Goal: Transaction & Acquisition: Purchase product/service

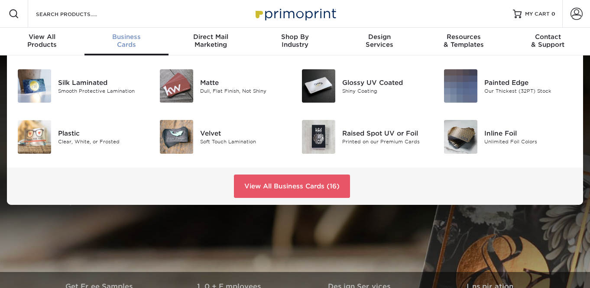
click at [129, 39] on span "Business" at bounding box center [127, 37] width 85 height 8
click at [179, 140] on img at bounding box center [176, 136] width 33 height 33
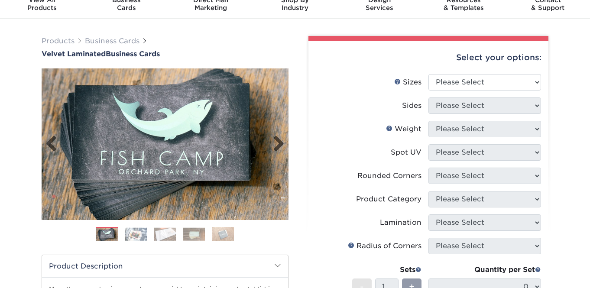
scroll to position [37, 0]
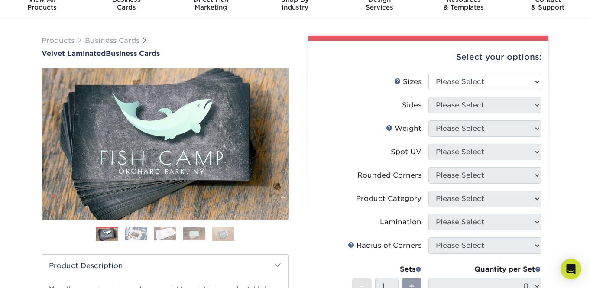
click at [142, 232] on img at bounding box center [136, 233] width 22 height 13
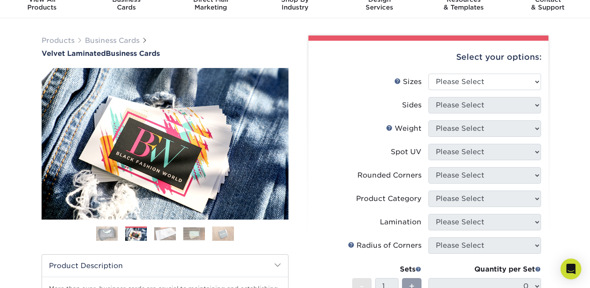
click at [161, 236] on img at bounding box center [165, 233] width 22 height 13
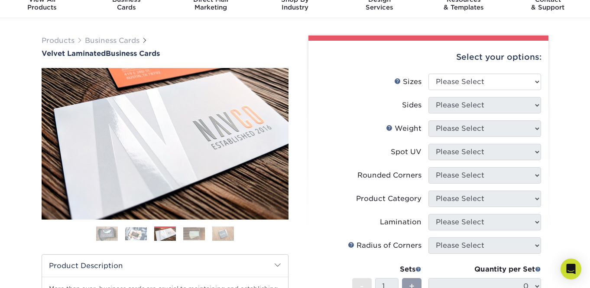
click at [194, 236] on img at bounding box center [194, 233] width 22 height 13
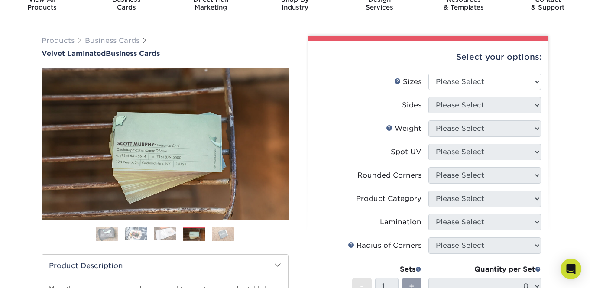
click at [224, 237] on img at bounding box center [223, 233] width 22 height 15
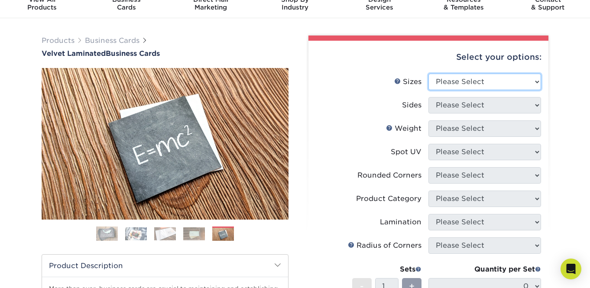
click at [454, 81] on select "Please Select 1.5" x 3.5" - Mini 1.75" x 3.5" - Mini 2" x 2" - Square 2" x 3" -…" at bounding box center [485, 82] width 113 height 16
select select "2.00x3.50"
click at [429, 74] on select "Please Select 1.5" x 3.5" - Mini 1.75" x 3.5" - Mini 2" x 2" - Square 2" x 3" -…" at bounding box center [485, 82] width 113 height 16
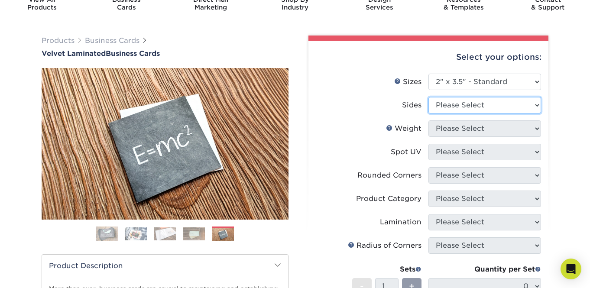
click at [469, 107] on select "Please Select Print Both Sides Print Front Only" at bounding box center [485, 105] width 113 height 16
select select "13abbda7-1d64-4f25-8bb2-c179b224825d"
click at [429, 97] on select "Please Select Print Both Sides Print Front Only" at bounding box center [485, 105] width 113 height 16
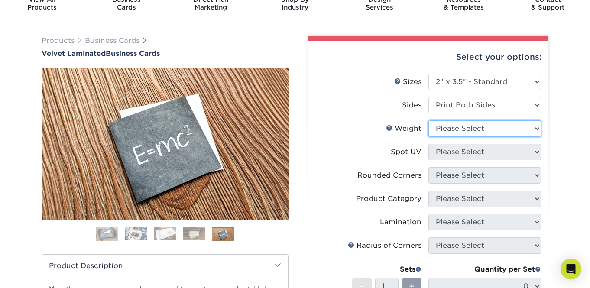
click at [479, 130] on select "Please Select 16PT" at bounding box center [485, 128] width 113 height 16
select select "16PT"
click at [429, 120] on select "Please Select 16PT" at bounding box center [485, 128] width 113 height 16
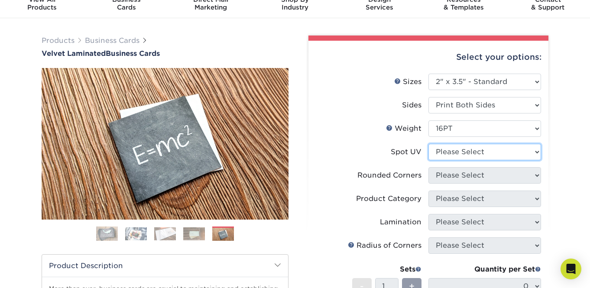
click at [481, 152] on select "Please Select No Spot UV Front and Back (Both Sides) Front Only Back Only" at bounding box center [485, 152] width 113 height 16
select select "3"
click at [429, 144] on select "Please Select No Spot UV Front and Back (Both Sides) Front Only Back Only" at bounding box center [485, 152] width 113 height 16
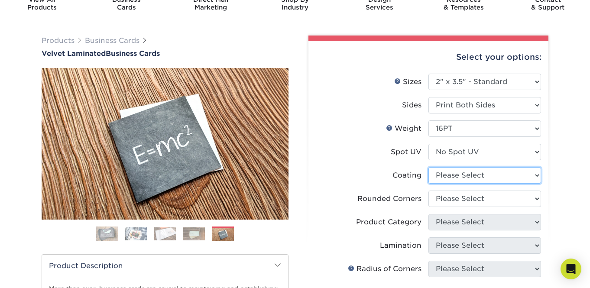
click at [479, 178] on select at bounding box center [485, 175] width 113 height 16
click at [429, 167] on select at bounding box center [485, 175] width 113 height 16
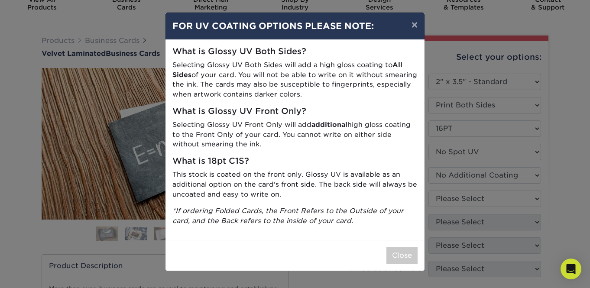
click at [479, 198] on div "× FOR UV COATING OPTIONS PLEASE NOTE: What is Glossy UV Both Sides? Selecting G…" at bounding box center [295, 144] width 590 height 288
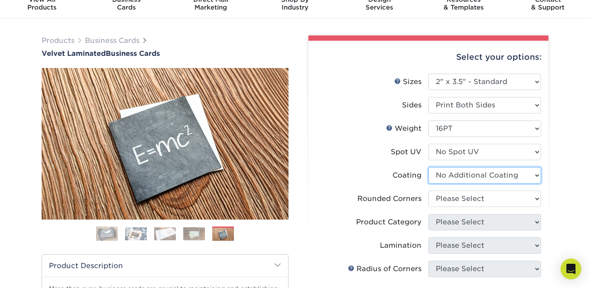
click at [473, 180] on select at bounding box center [485, 175] width 113 height 16
click at [429, 167] on select at bounding box center [485, 175] width 113 height 16
click at [472, 178] on select at bounding box center [485, 175] width 113 height 16
select select "3e7618de-abca-4bda-9f97-8b9129e913d8"
click at [429, 167] on select at bounding box center [485, 175] width 113 height 16
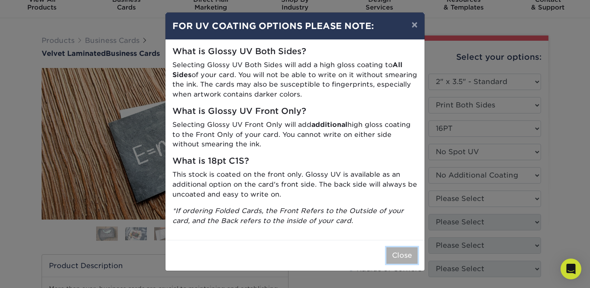
click at [410, 255] on button "Close" at bounding box center [402, 255] width 31 height 16
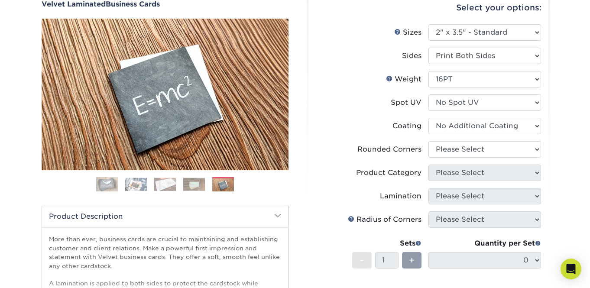
scroll to position [80, 0]
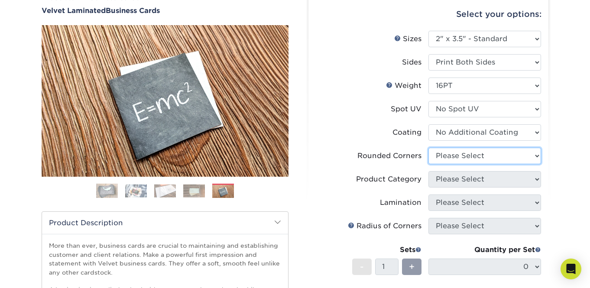
click at [501, 159] on select "Please Select Yes - Round 2 Corners Yes - Round 4 Corners No" at bounding box center [485, 156] width 113 height 16
select select "0"
click at [429, 148] on select "Please Select Yes - Round 2 Corners Yes - Round 4 Corners No" at bounding box center [485, 156] width 113 height 16
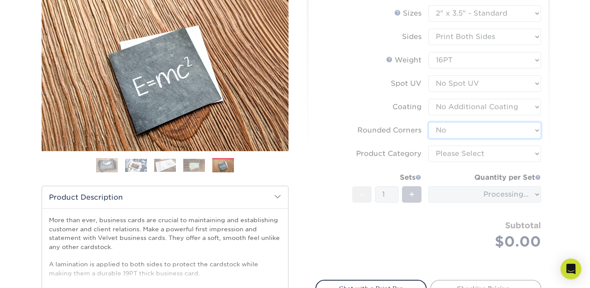
scroll to position [106, 0]
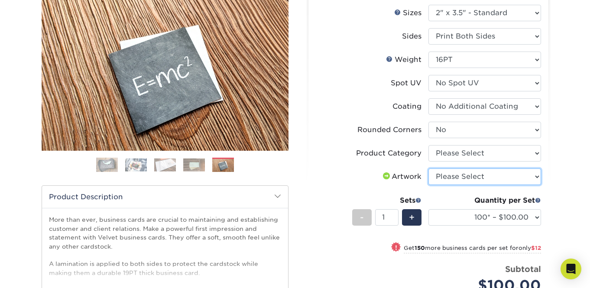
click at [499, 178] on select "Please Select I will upload files I need a design - $100" at bounding box center [485, 177] width 113 height 16
select select "upload"
click at [429, 169] on select "Please Select I will upload files I need a design - $100" at bounding box center [485, 177] width 113 height 16
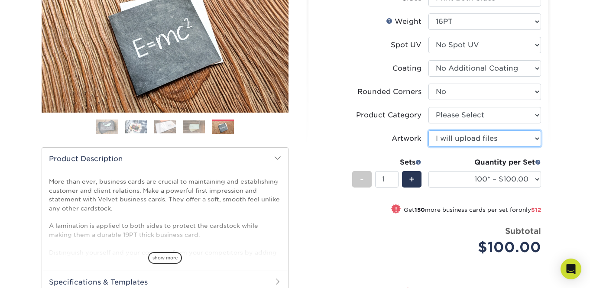
scroll to position [152, 0]
